Goal: Transaction & Acquisition: Purchase product/service

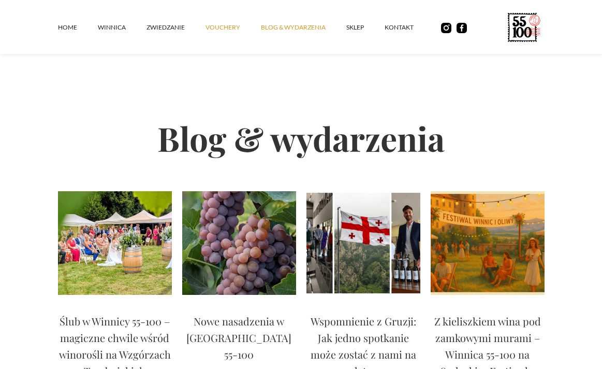
click at [224, 26] on link "vouchery" at bounding box center [233, 27] width 55 height 31
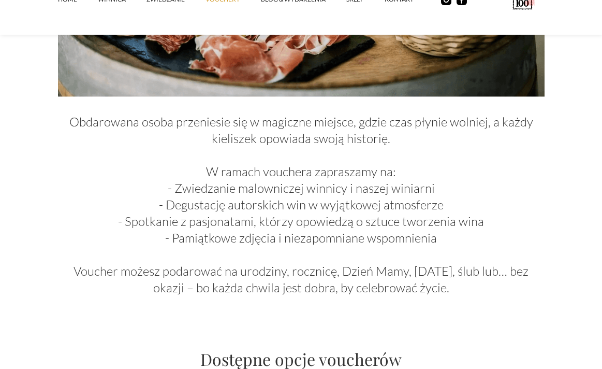
scroll to position [540, 0]
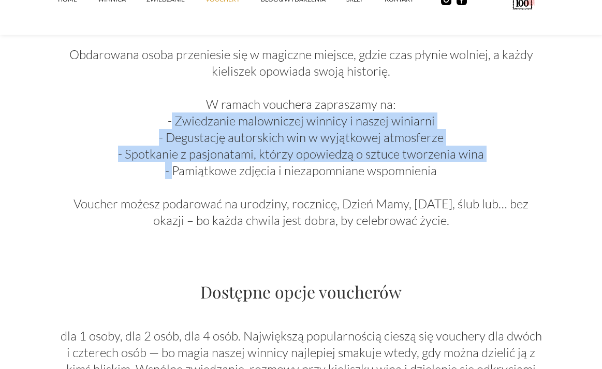
drag, startPoint x: 173, startPoint y: 124, endPoint x: 175, endPoint y: 169, distance: 44.6
click at [175, 169] on p "Obdarowana osoba przeniesie się w magiczne miejsce, gdzie czas płynie wolniej, …" at bounding box center [301, 129] width 487 height 199
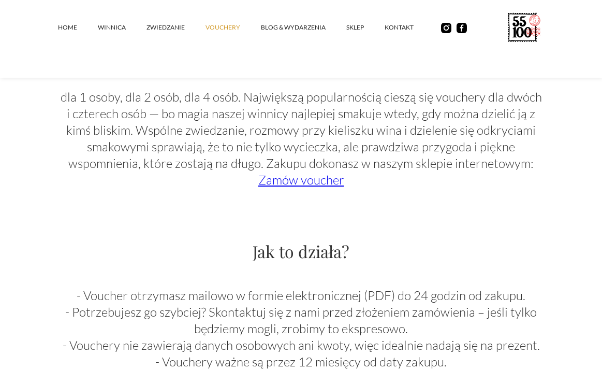
scroll to position [769, 0]
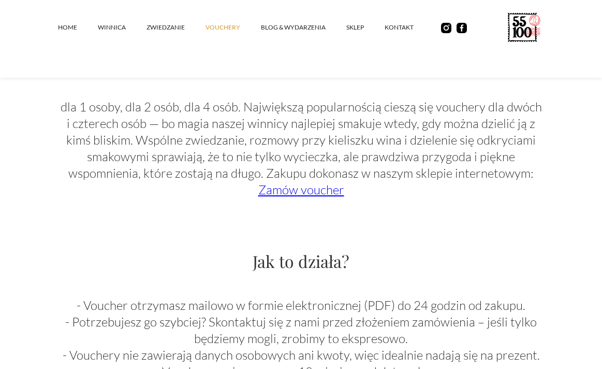
click at [284, 191] on link "Zamów voucher" at bounding box center [301, 190] width 86 height 16
